Goal: Task Accomplishment & Management: Manage account settings

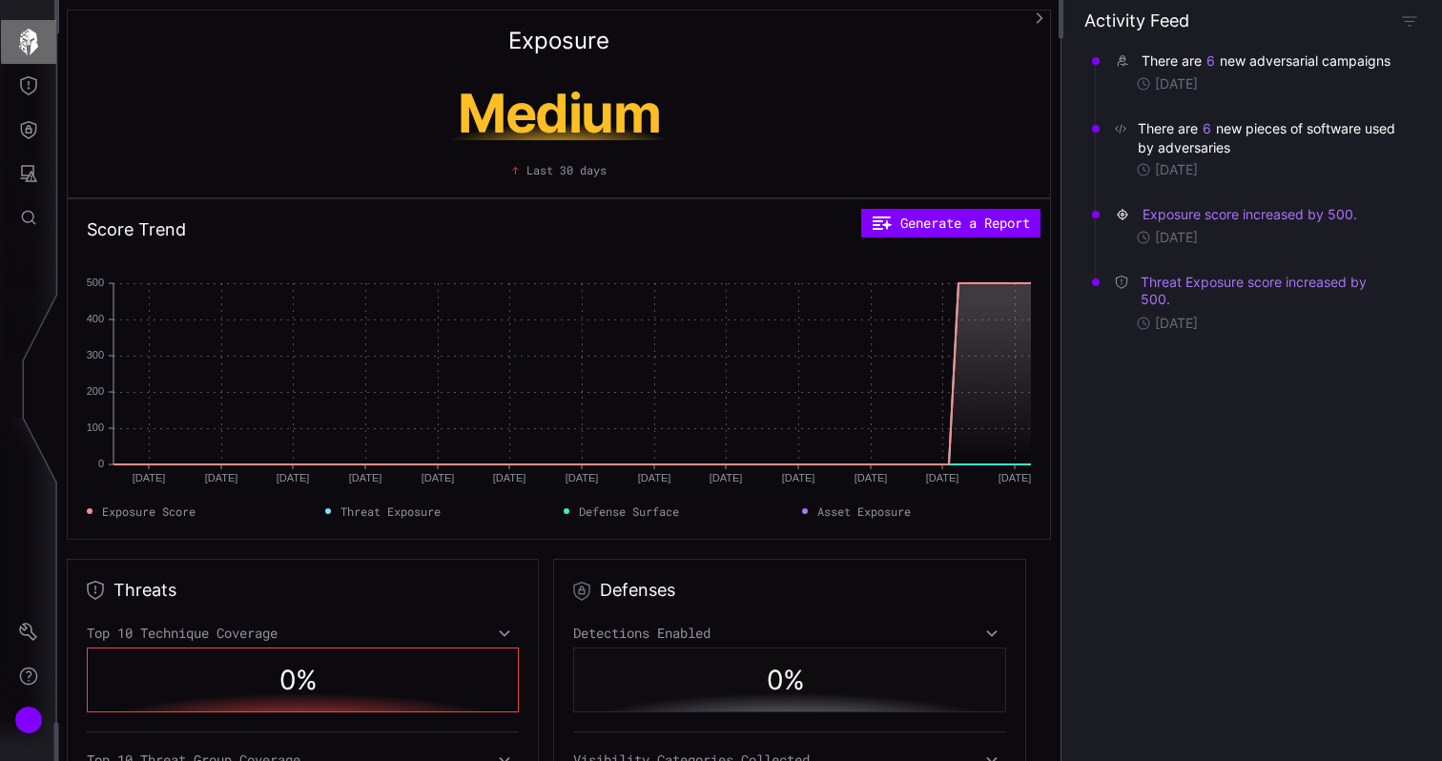
click at [29, 49] on icon "button" at bounding box center [28, 42] width 27 height 27
click at [28, 720] on div "Account" at bounding box center [28, 720] width 29 height 29
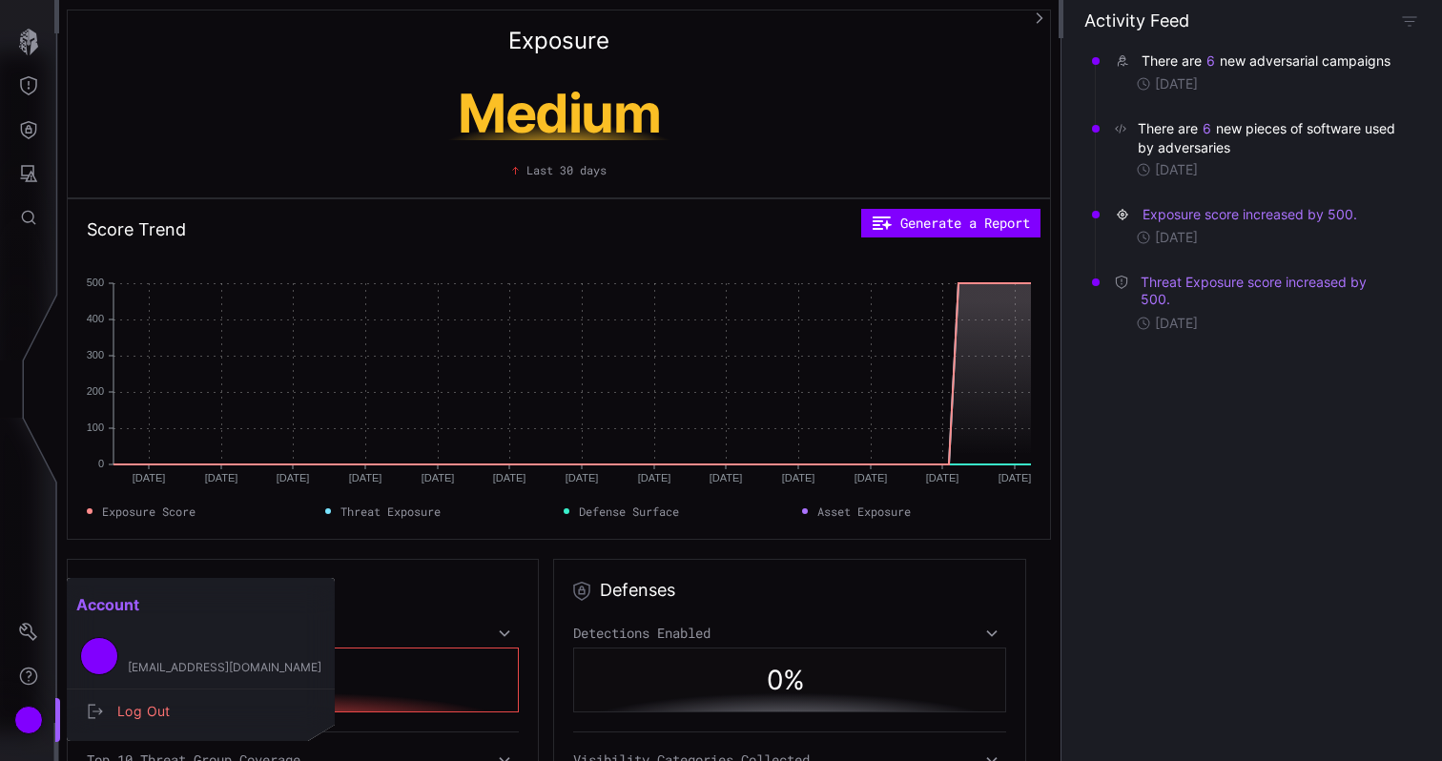
click at [31, 644] on div at bounding box center [721, 380] width 1442 height 761
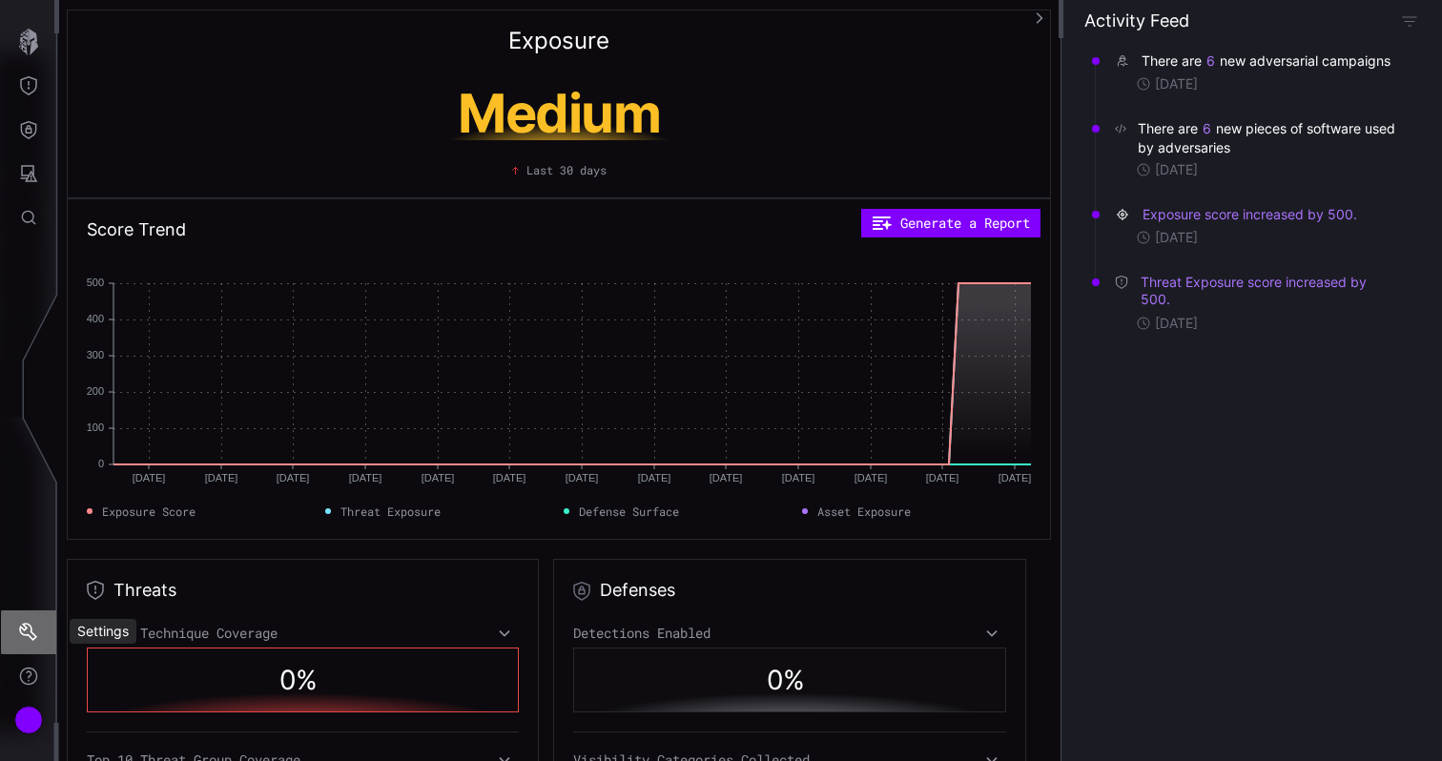
click at [31, 625] on icon "Settings" at bounding box center [28, 632] width 19 height 19
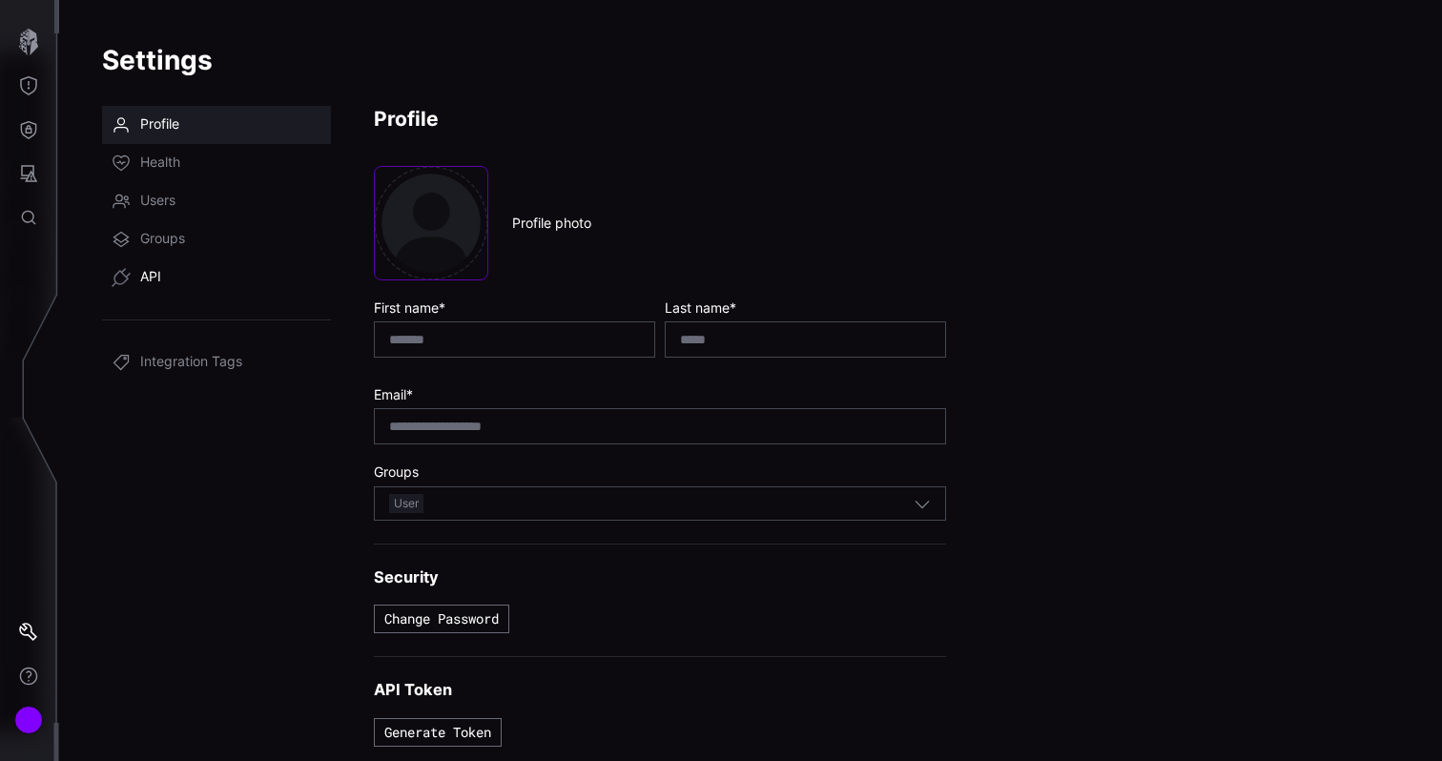
click at [149, 275] on span "API" at bounding box center [150, 277] width 21 height 19
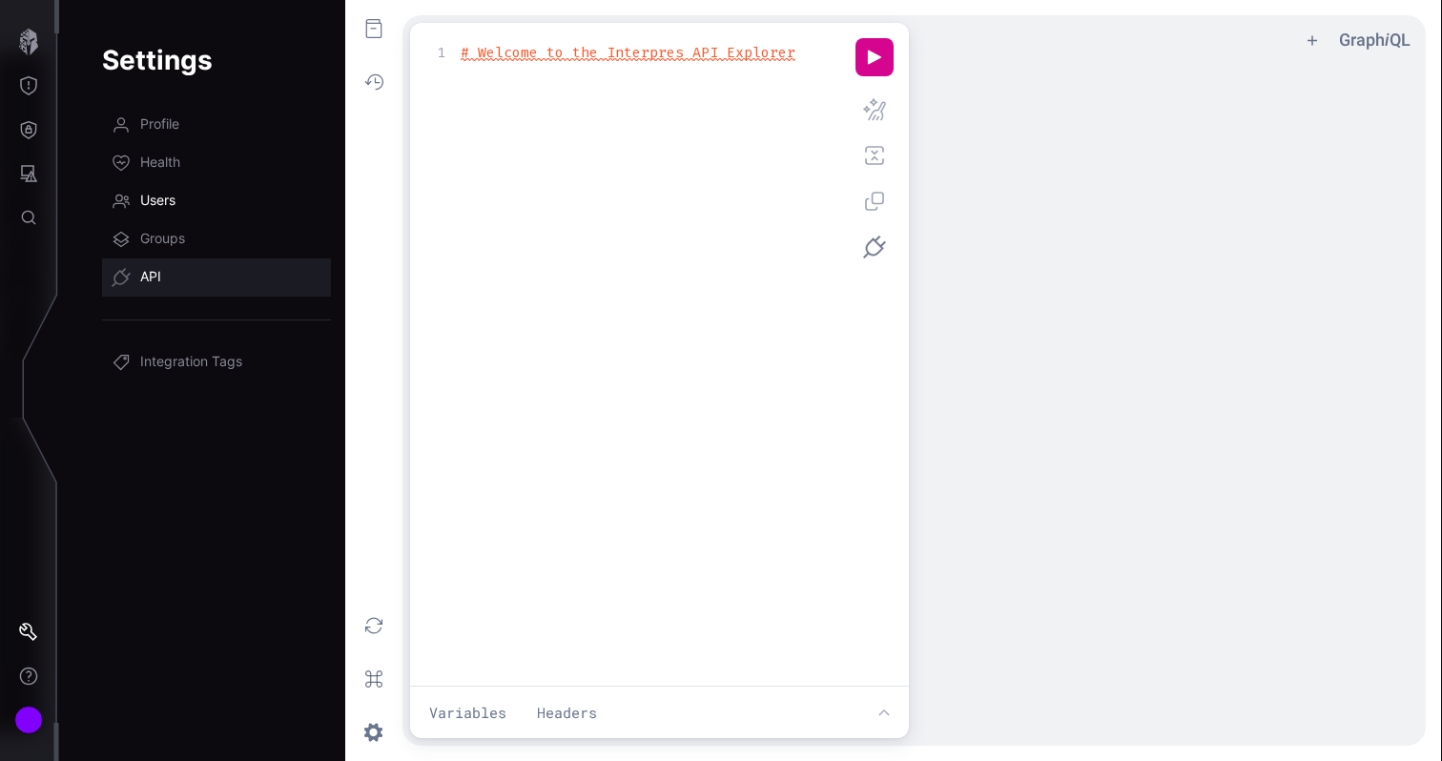
click at [154, 200] on span "Users" at bounding box center [157, 201] width 35 height 19
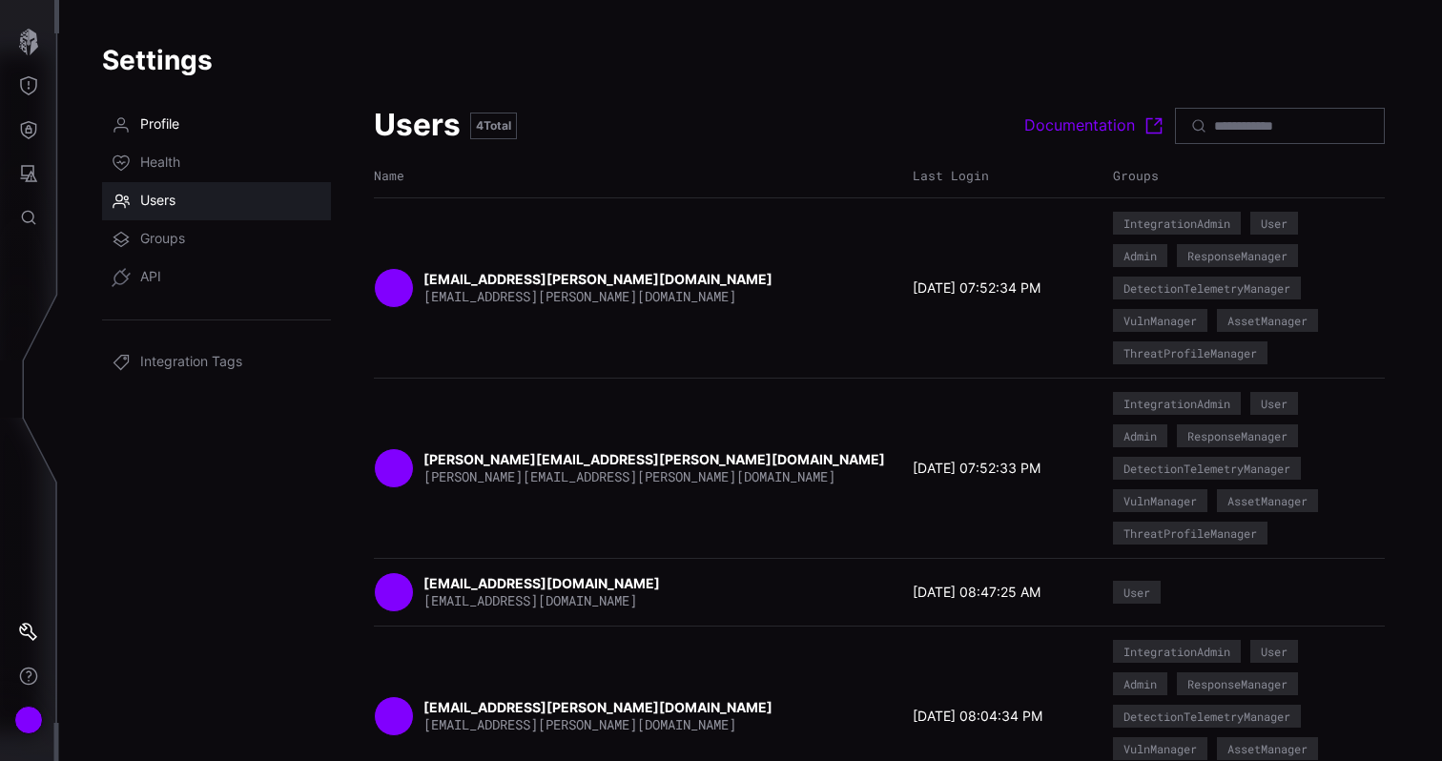
click at [158, 120] on span "Profile" at bounding box center [159, 124] width 39 height 19
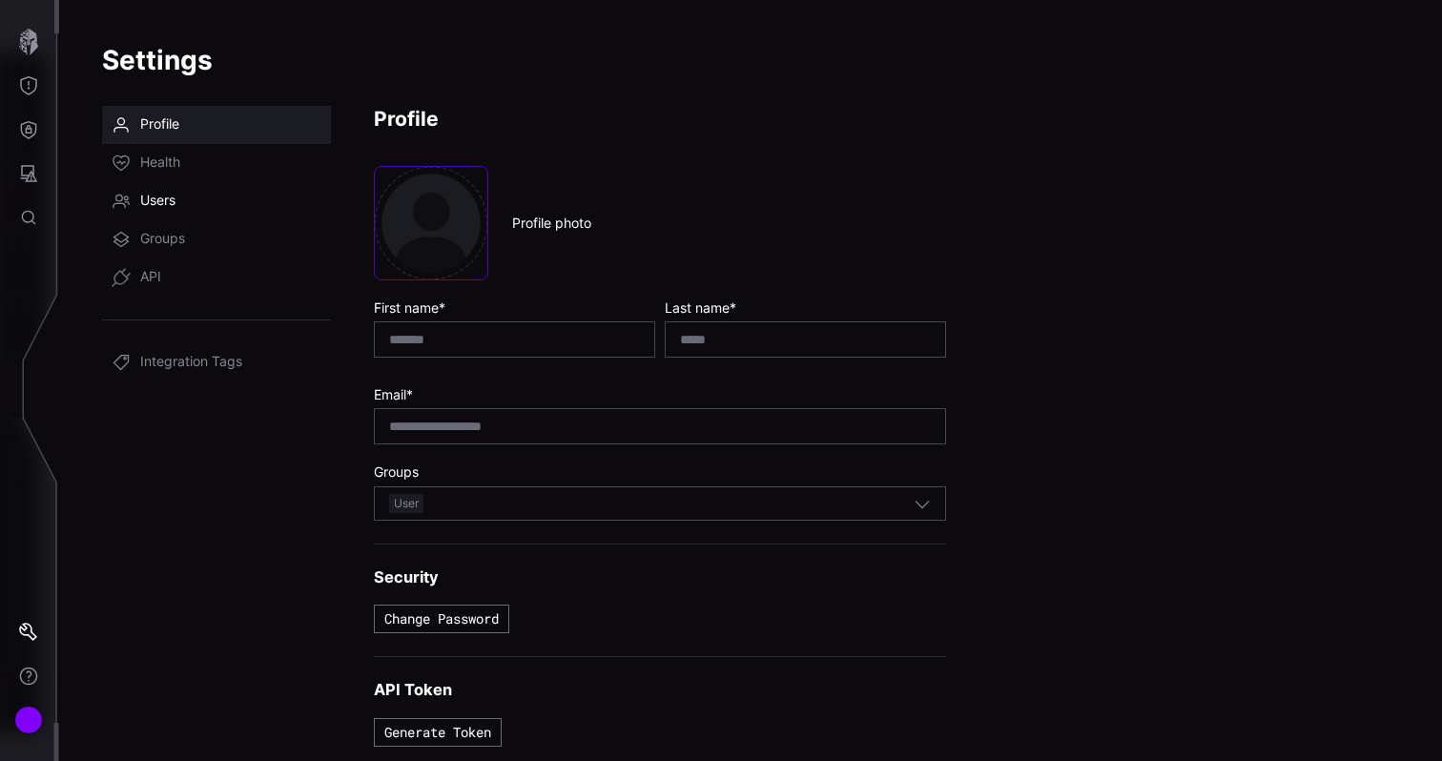
click at [158, 194] on span "Users" at bounding box center [157, 201] width 35 height 19
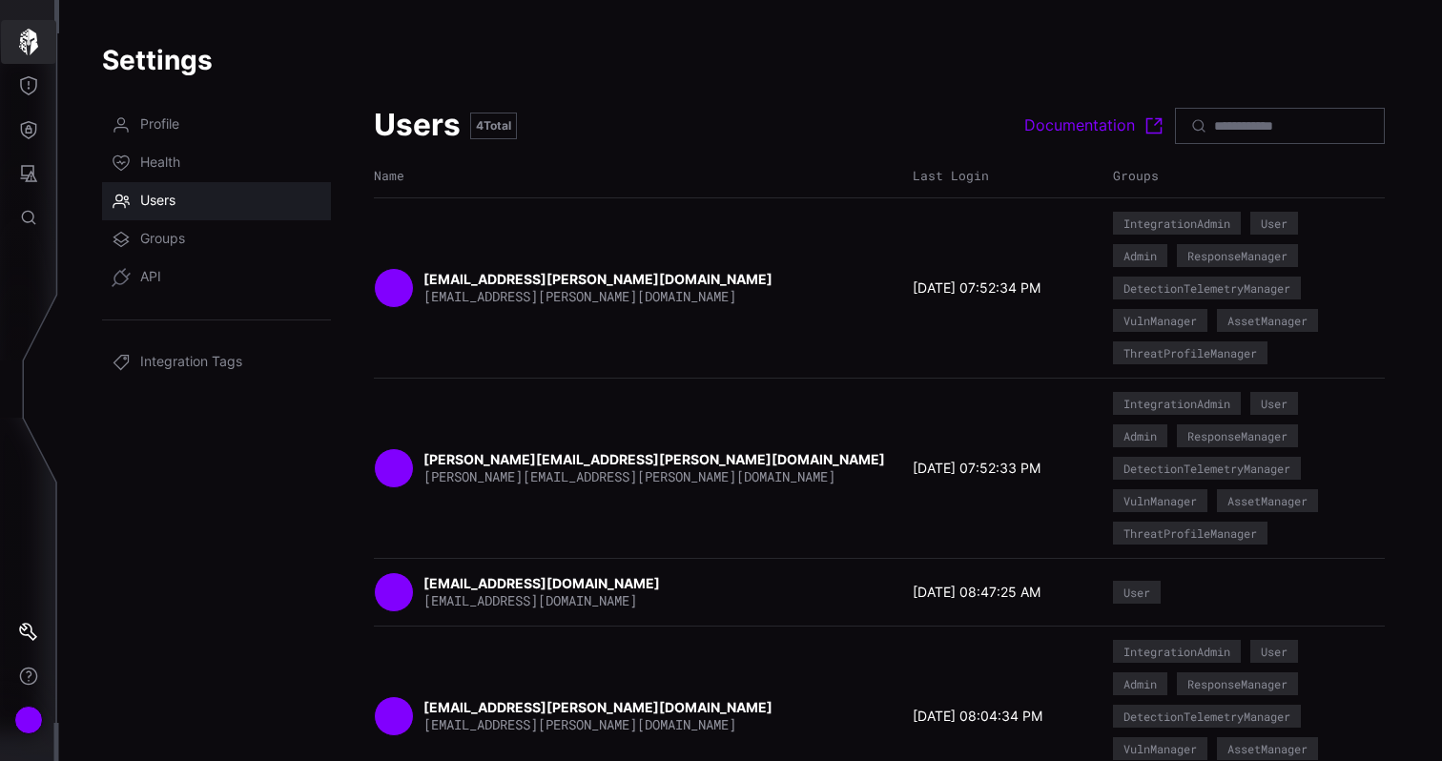
click at [34, 37] on icon "button" at bounding box center [28, 42] width 27 height 27
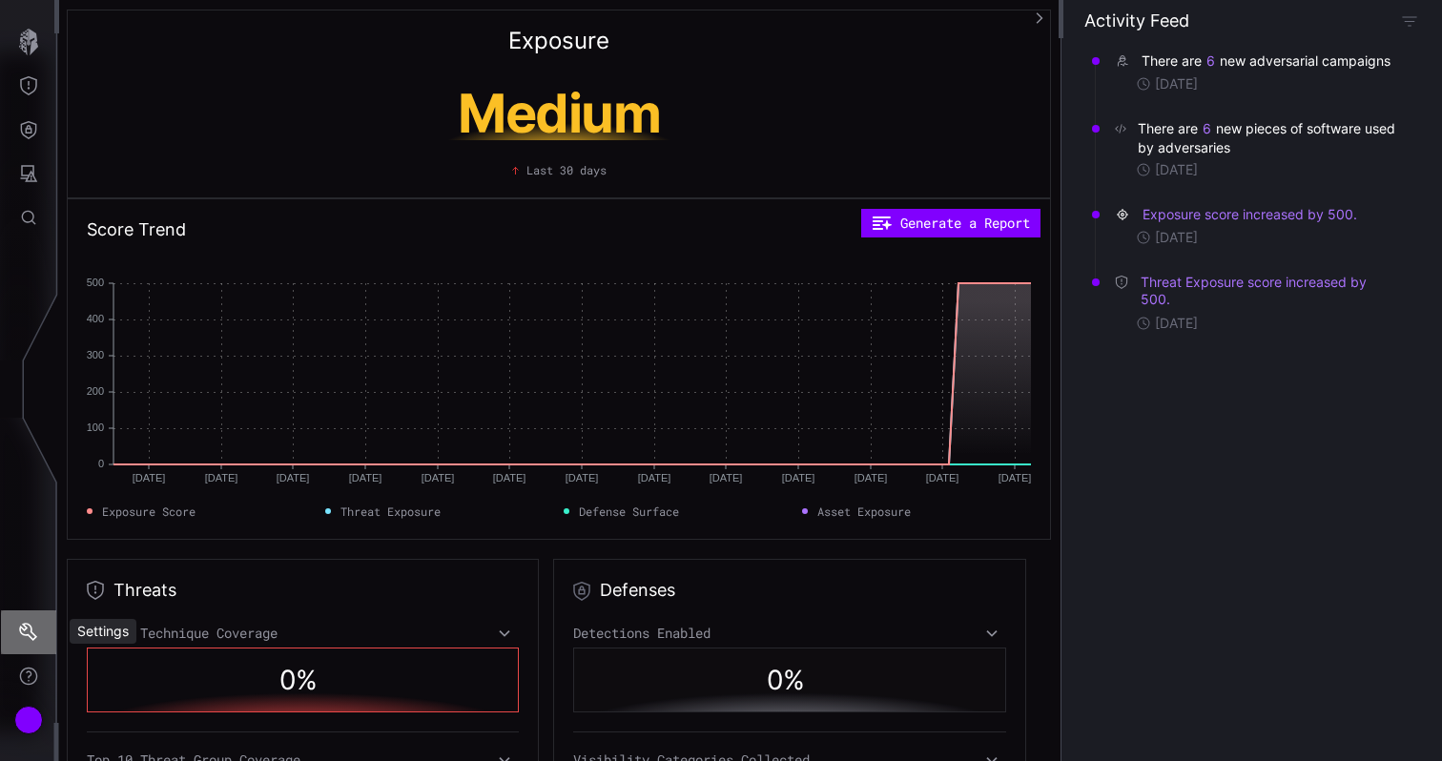
click at [30, 639] on icon "Settings" at bounding box center [28, 632] width 19 height 19
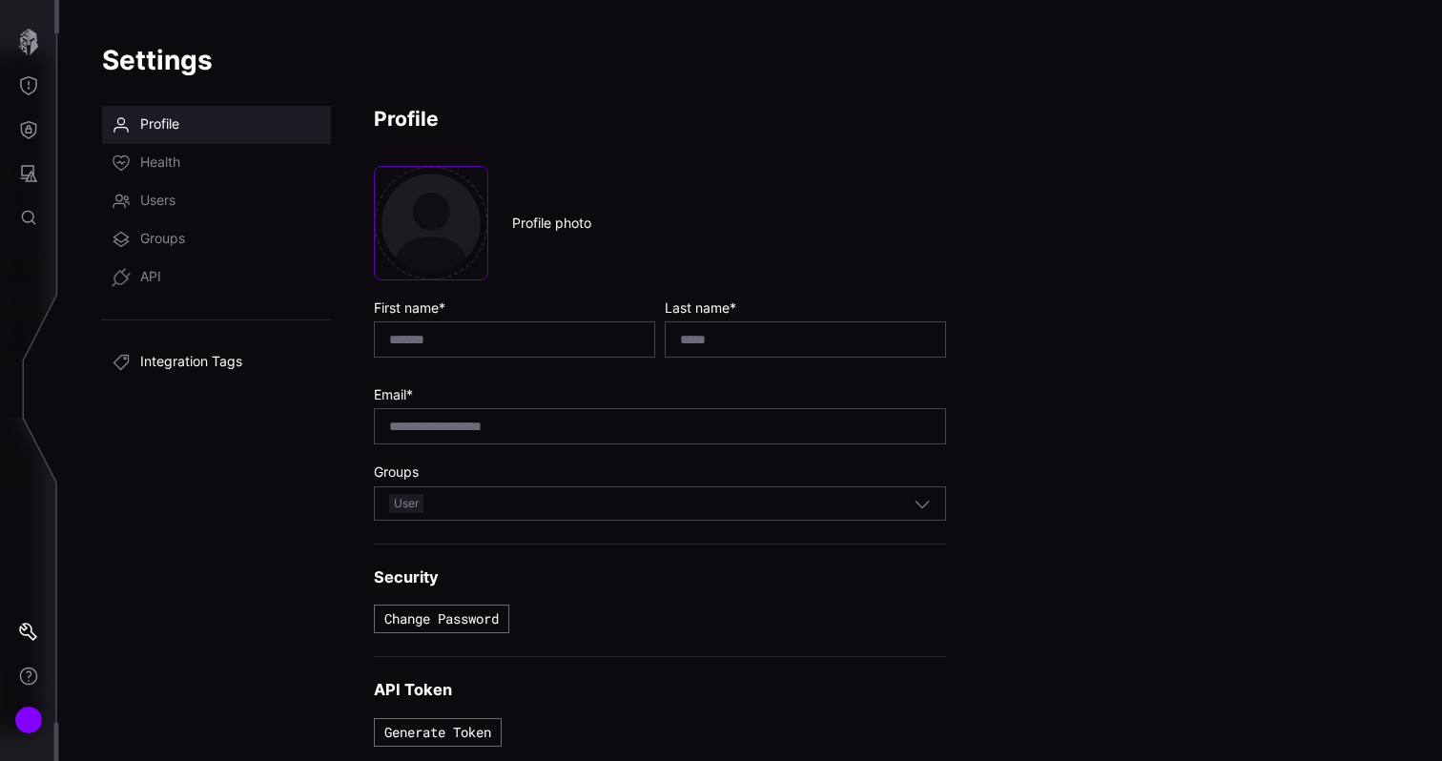
click at [175, 355] on span "Integration Tags" at bounding box center [191, 362] width 102 height 19
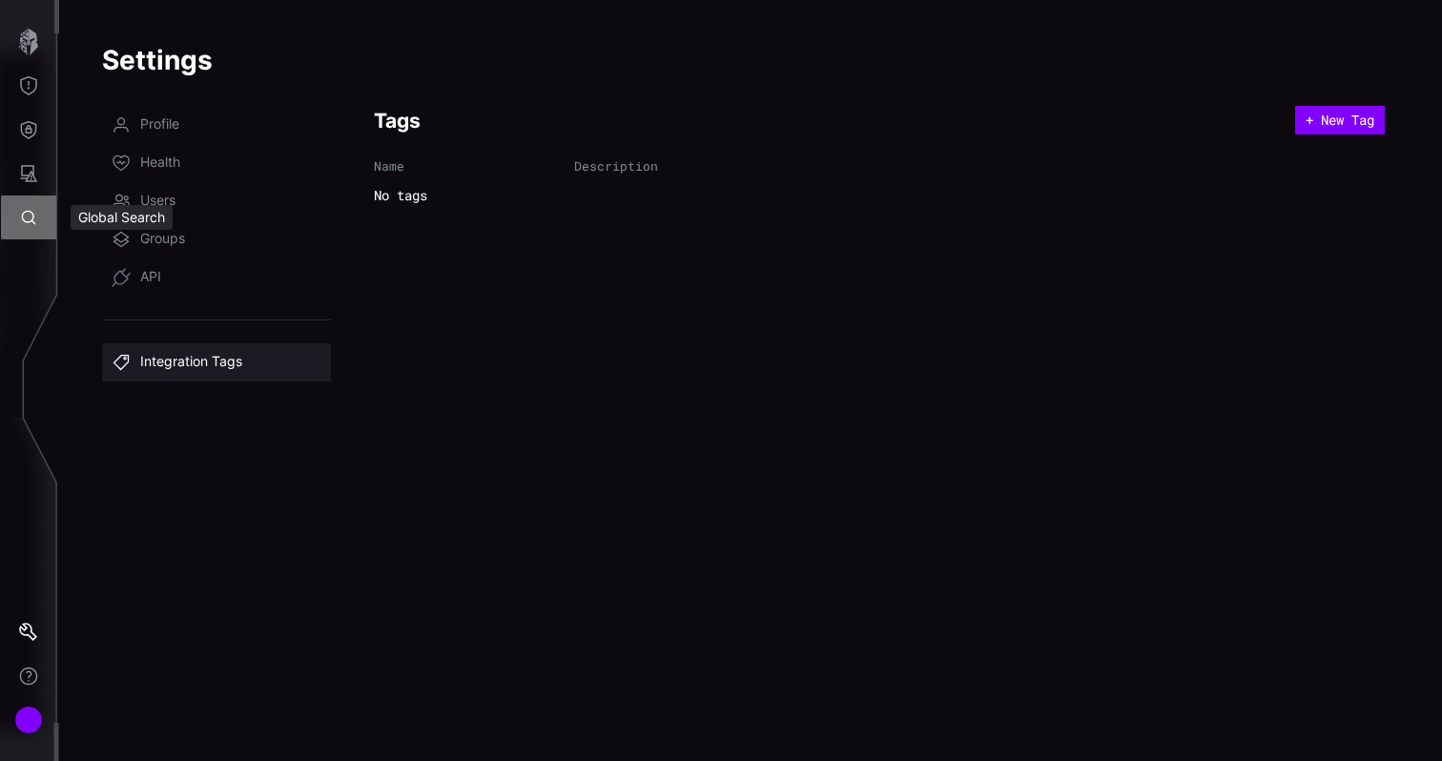
click at [30, 219] on icon "Global Search" at bounding box center [28, 217] width 19 height 19
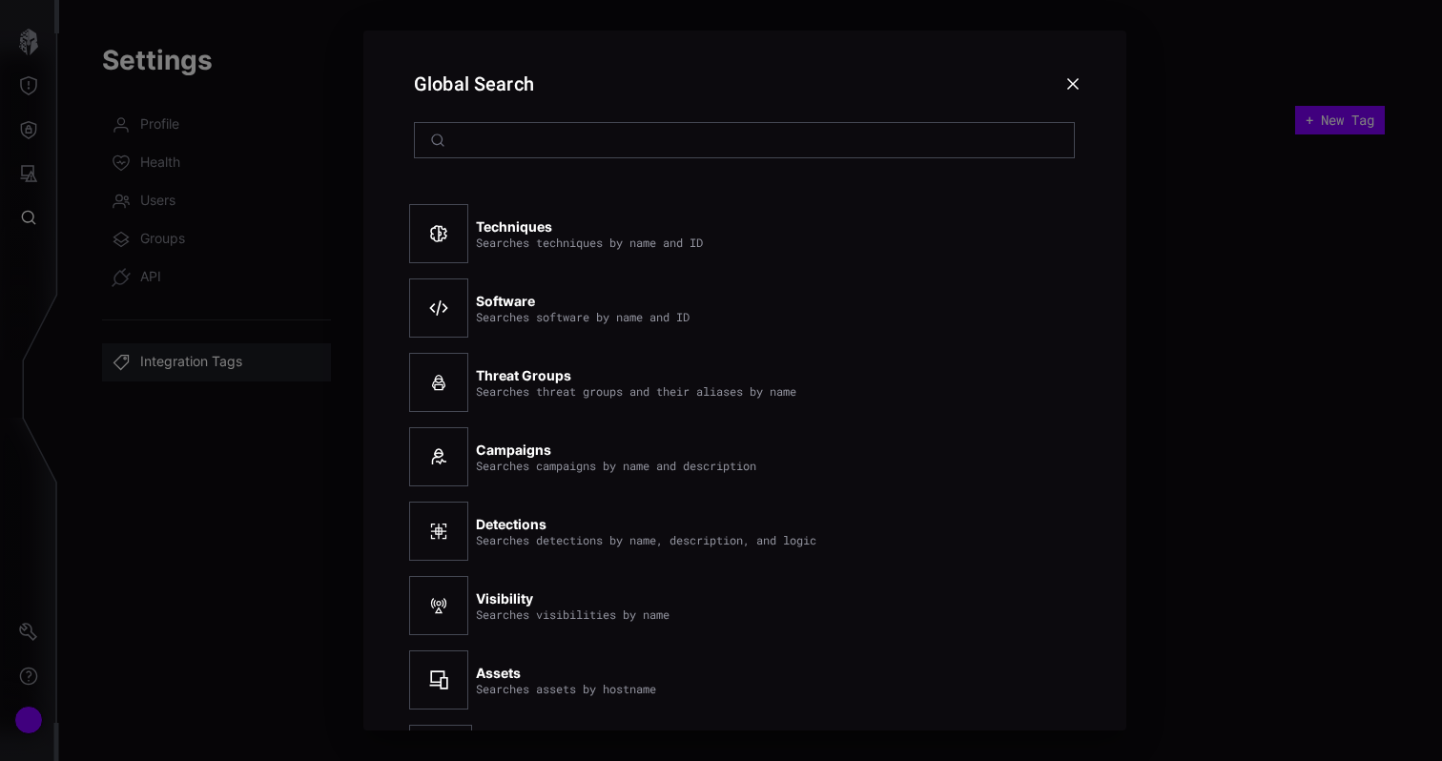
click at [30, 322] on div at bounding box center [721, 380] width 1442 height 761
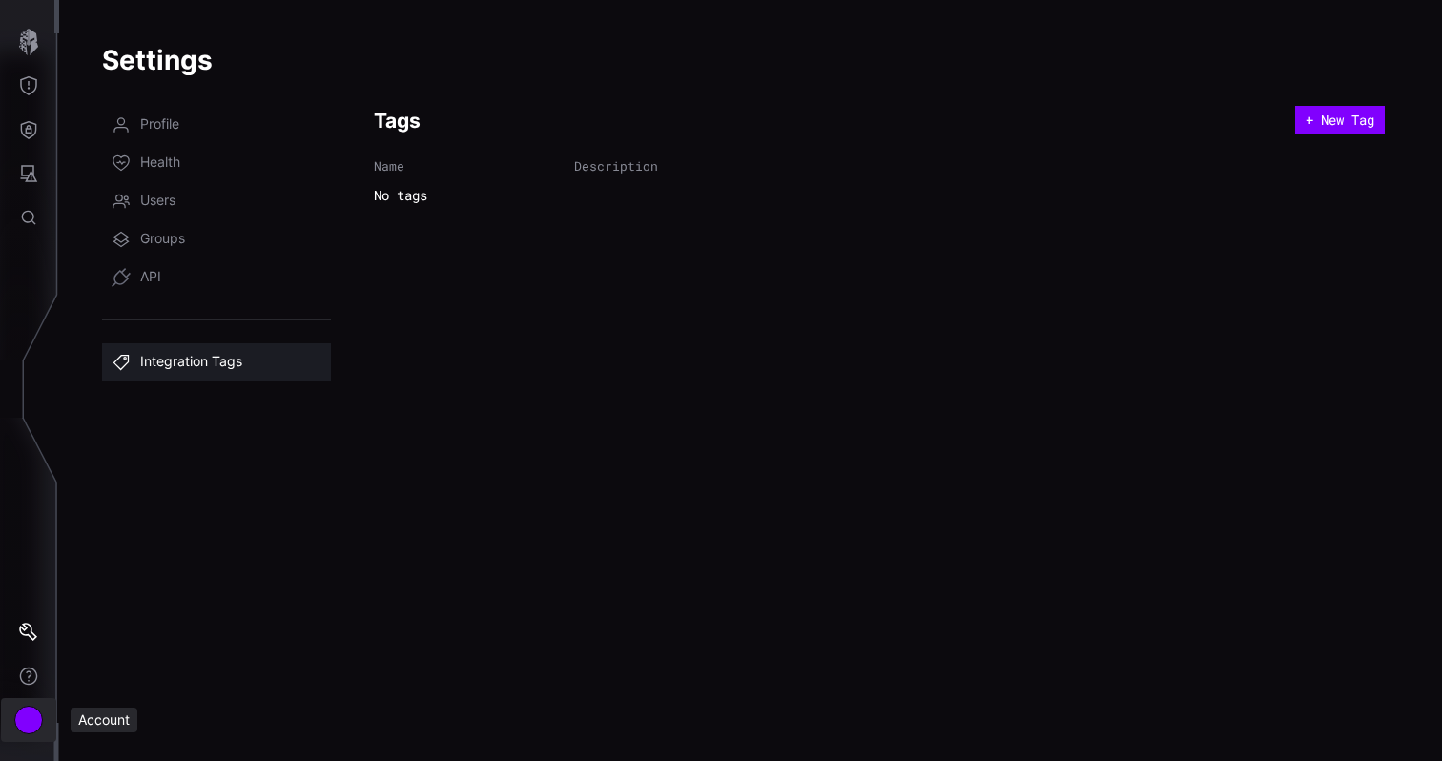
click at [32, 722] on div "Account" at bounding box center [28, 720] width 29 height 29
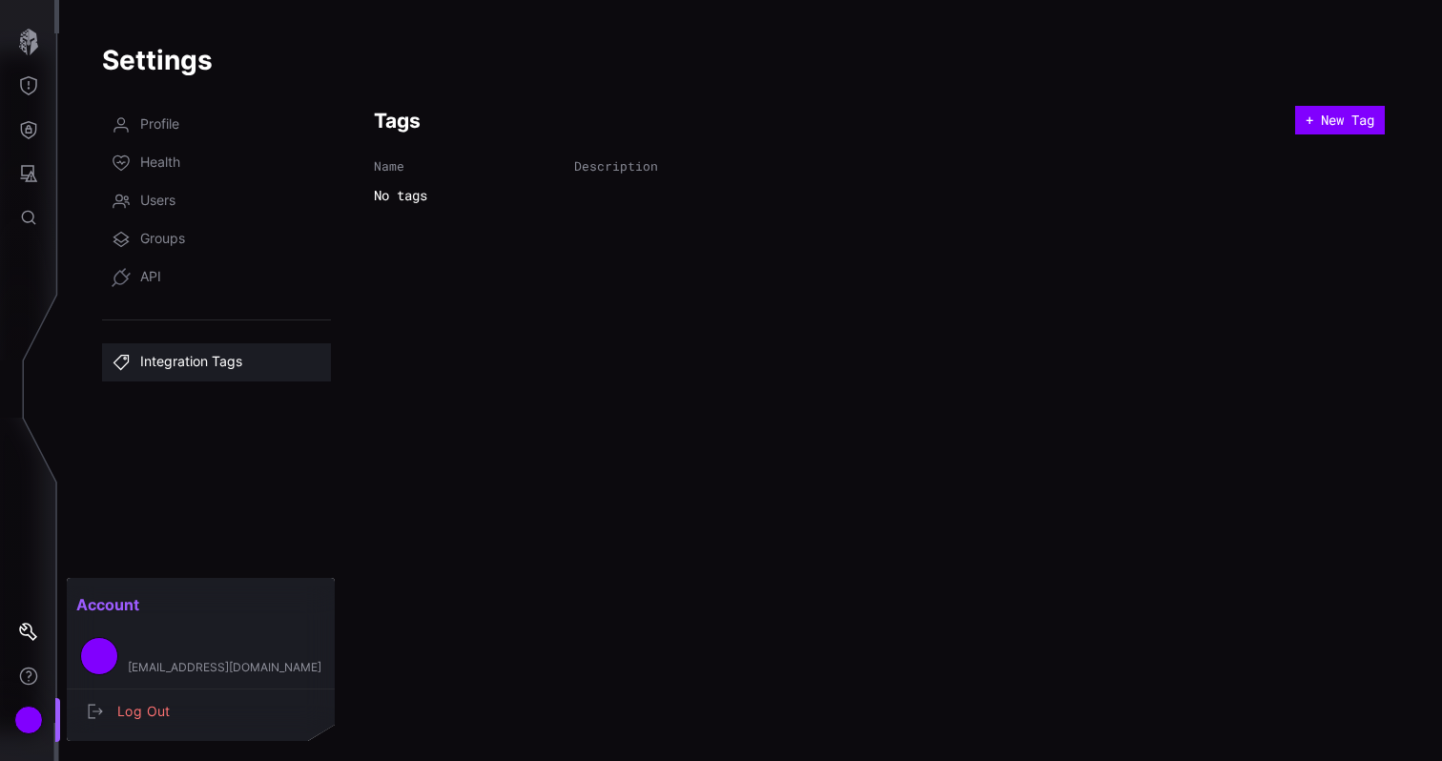
click at [28, 637] on div at bounding box center [721, 380] width 1442 height 761
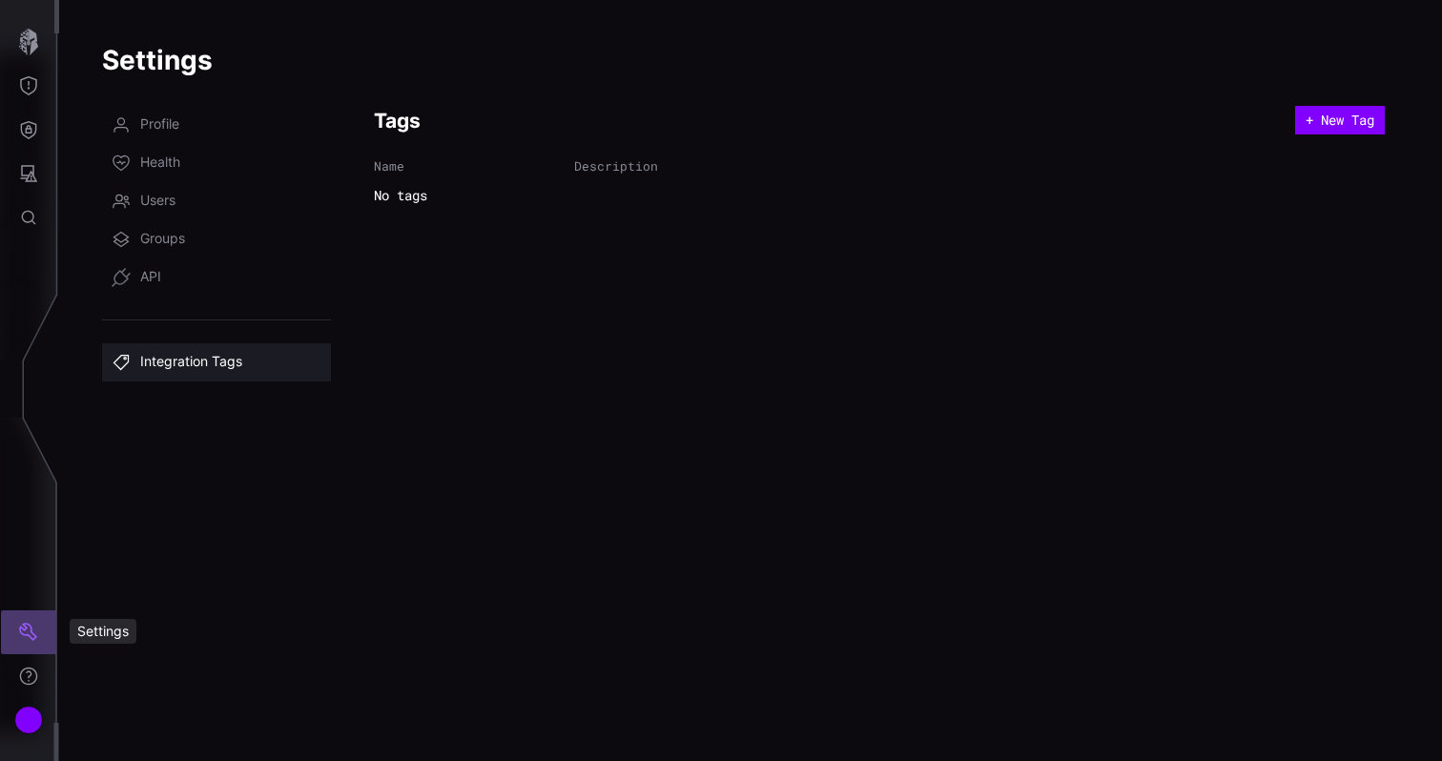
click at [31, 623] on icon "Settings" at bounding box center [28, 632] width 19 height 19
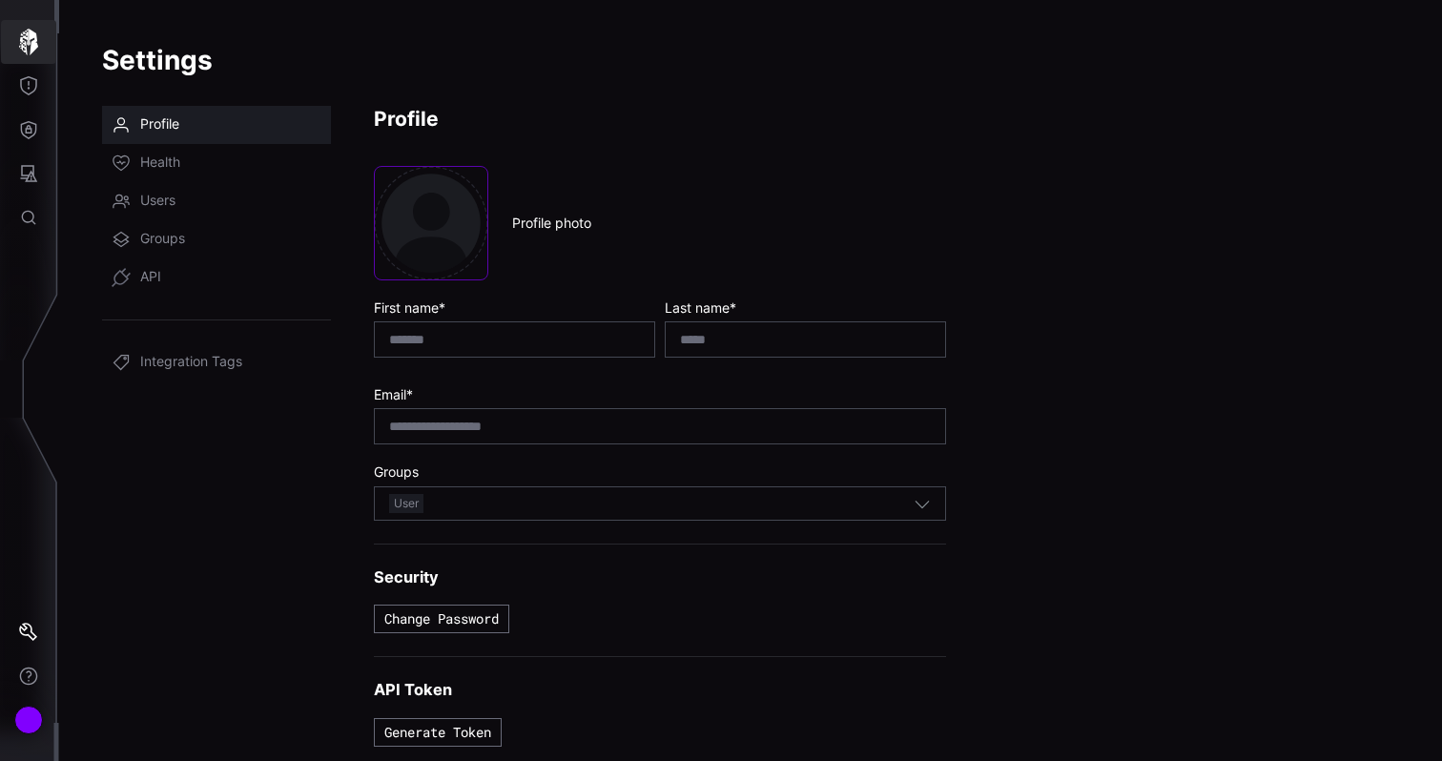
click at [37, 41] on icon "button" at bounding box center [28, 42] width 27 height 27
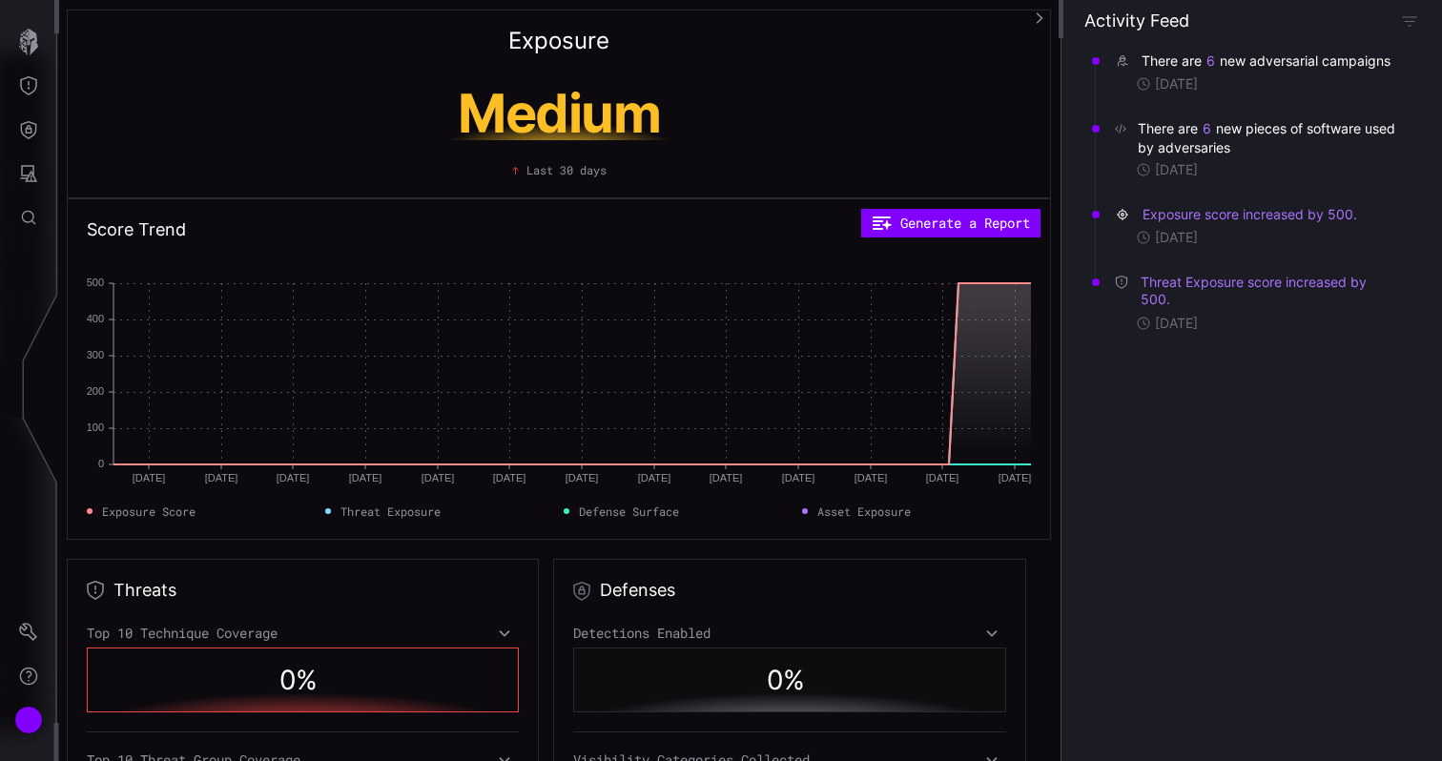
click at [1041, 16] on icon "button" at bounding box center [1039, 17] width 13 height 13
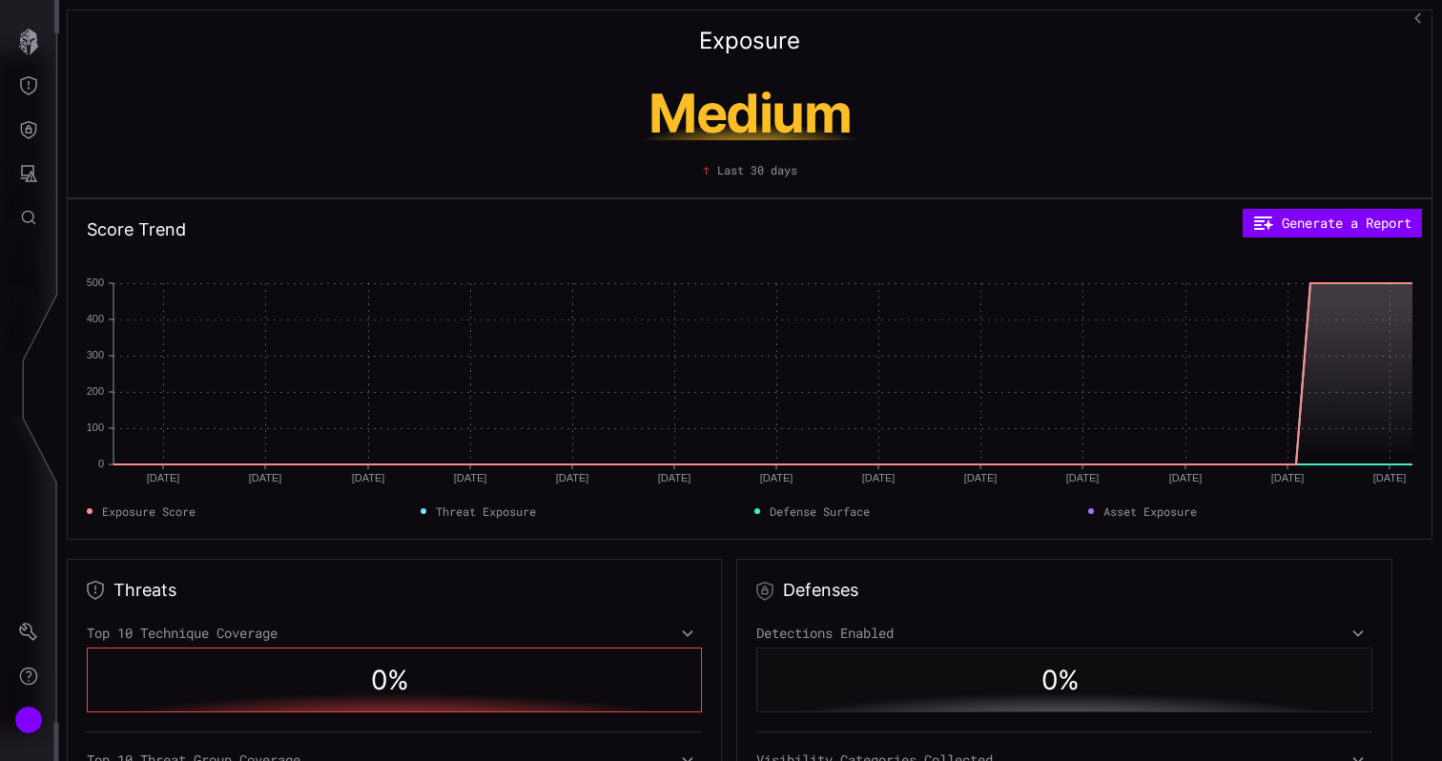
click at [1418, 19] on icon "button" at bounding box center [1420, 17] width 12 height 12
